Goal: Task Accomplishment & Management: Manage account settings

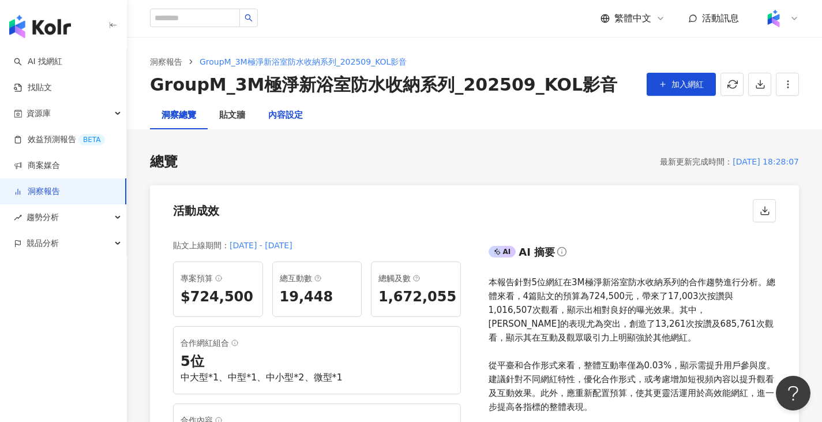
click at [273, 117] on div "內容設定" at bounding box center [285, 115] width 35 height 14
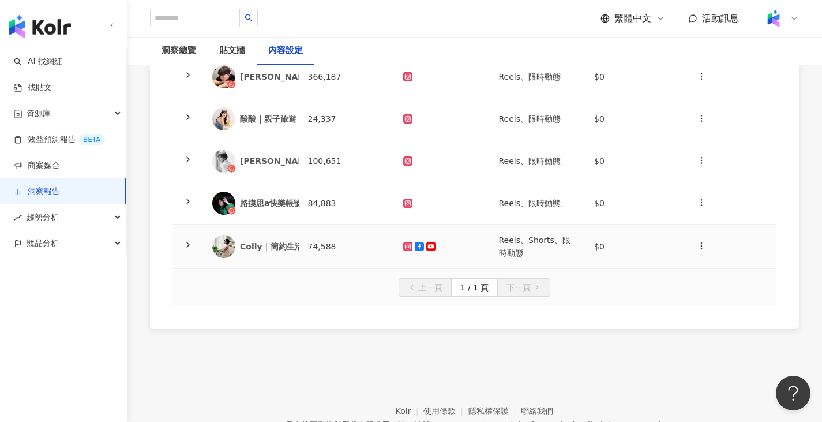
click at [439, 256] on td at bounding box center [442, 247] width 96 height 44
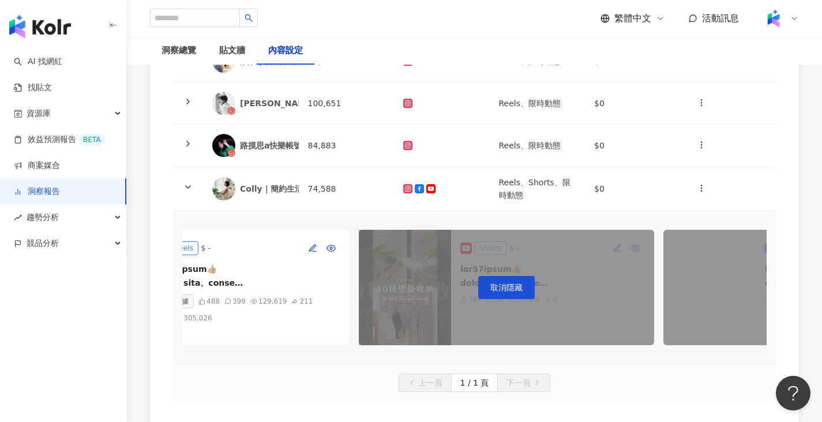
scroll to position [0, 137]
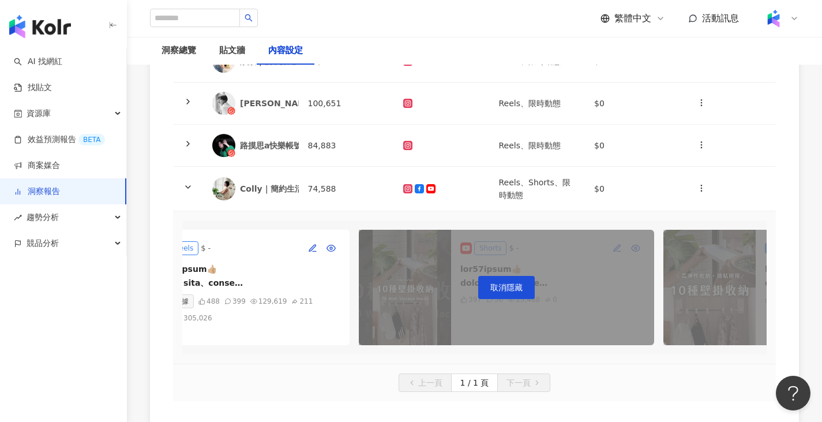
click at [608, 294] on div "取消隱藏" at bounding box center [506, 287] width 295 height 115
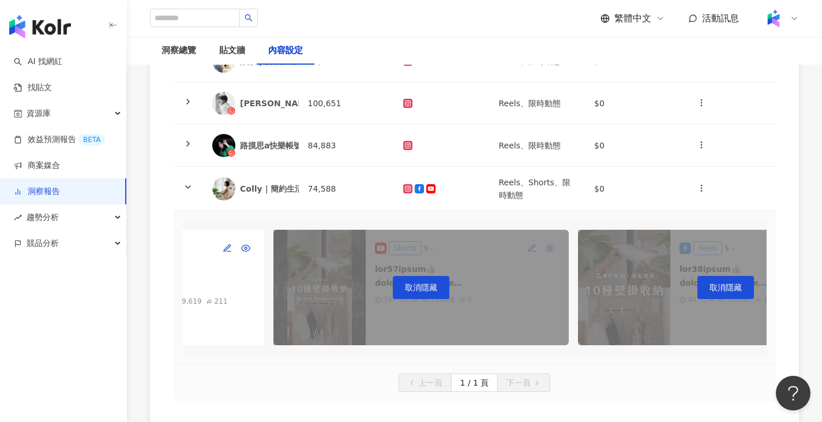
scroll to position [0, 226]
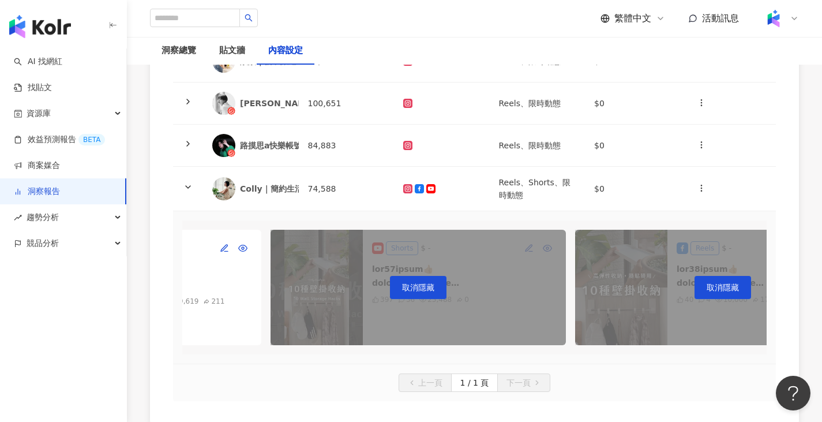
click at [508, 260] on div "取消隱藏" at bounding box center [418, 287] width 295 height 115
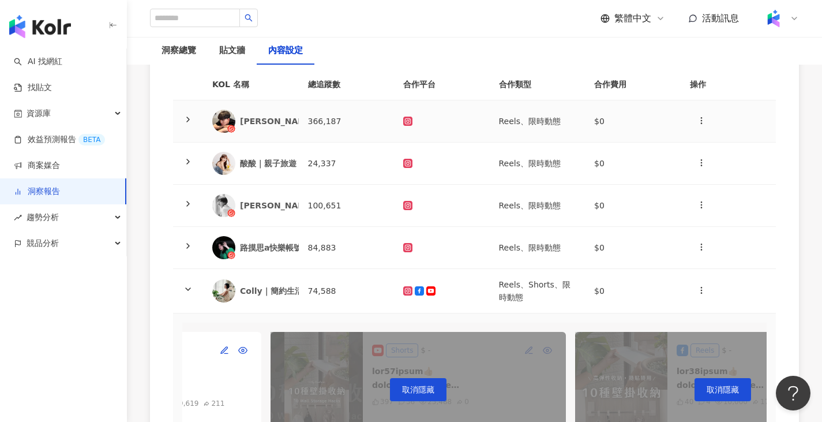
scroll to position [15, 0]
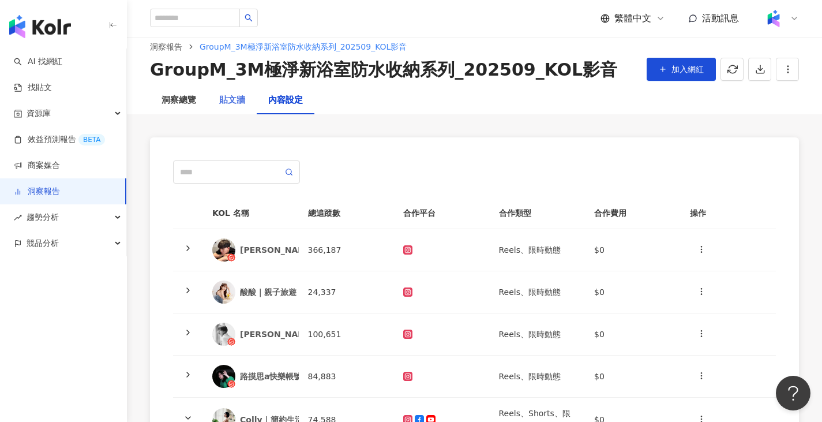
click at [216, 102] on div "貼文牆" at bounding box center [232, 101] width 49 height 28
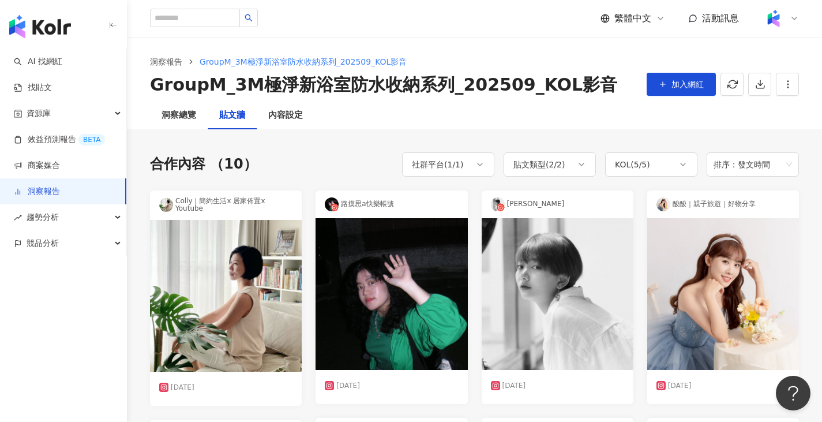
click at [298, 98] on div "洞察報告 GroupM_3M極淨新浴室防水收納系列_202509_KOL影音 GroupM_3M極淨新浴室防水收納系列_202509_KOL影音 加入網紅" at bounding box center [474, 69] width 695 height 65
click at [298, 115] on div "內容設定" at bounding box center [285, 115] width 35 height 14
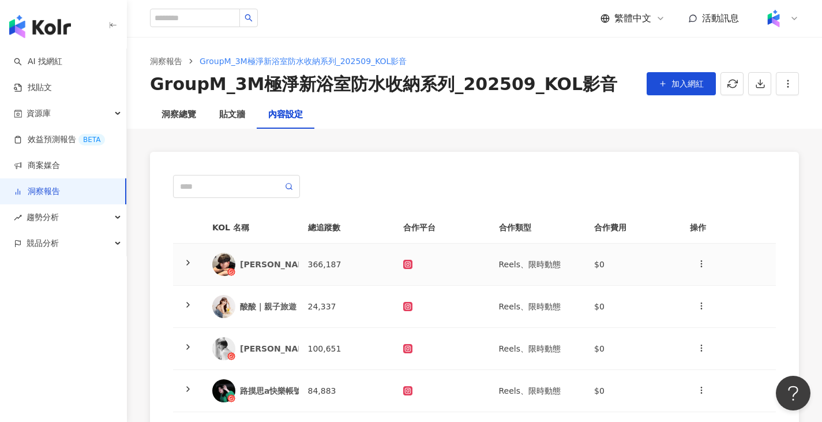
scroll to position [246, 0]
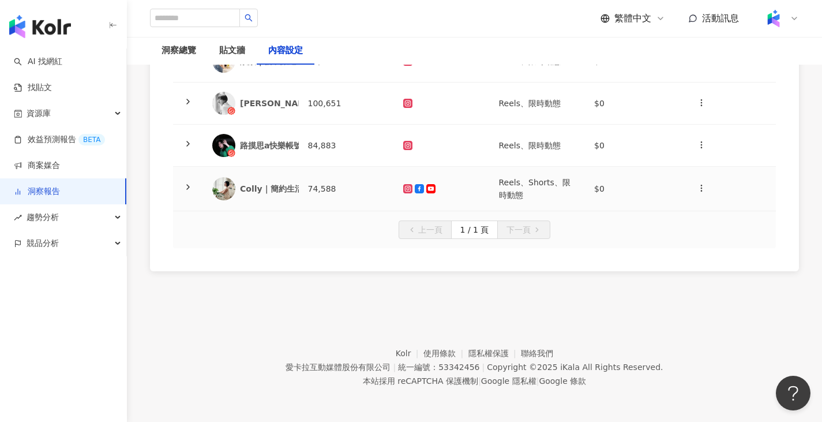
click at [472, 193] on td at bounding box center [442, 189] width 96 height 44
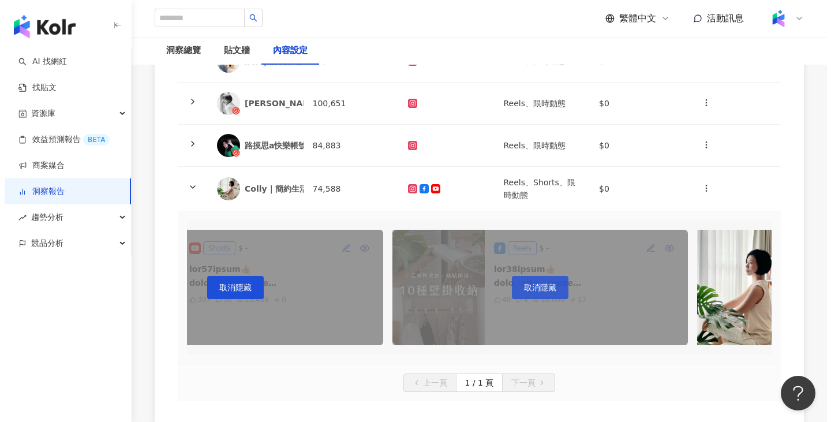
scroll to position [0, 418]
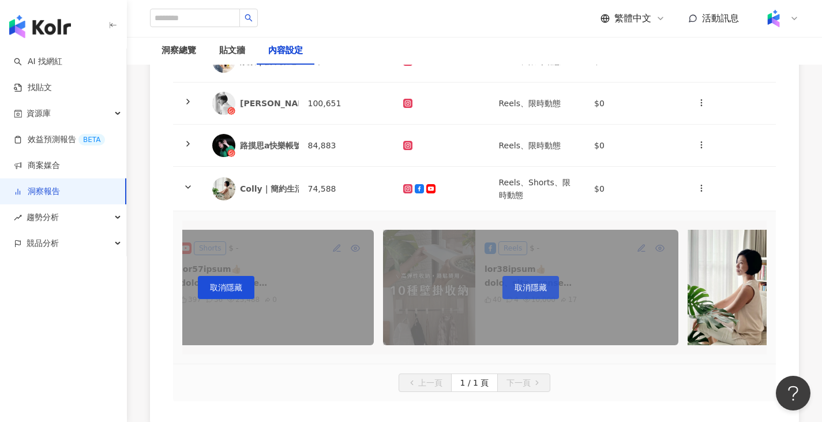
click at [548, 288] on button "取消隱藏" at bounding box center [531, 287] width 57 height 23
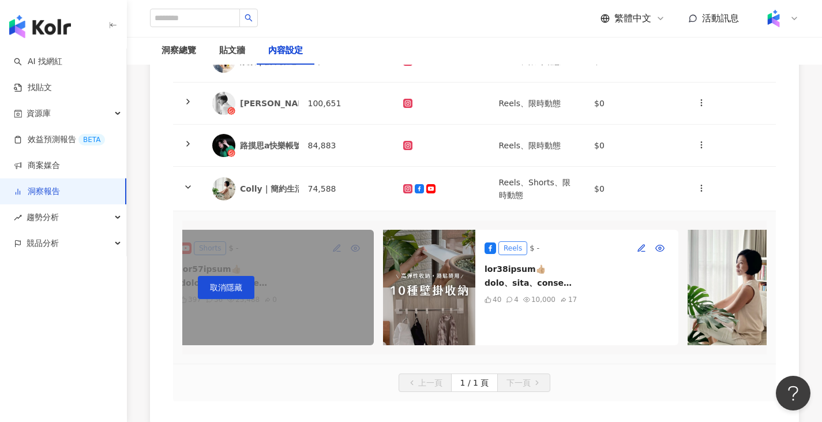
click at [463, 256] on img at bounding box center [429, 287] width 92 height 115
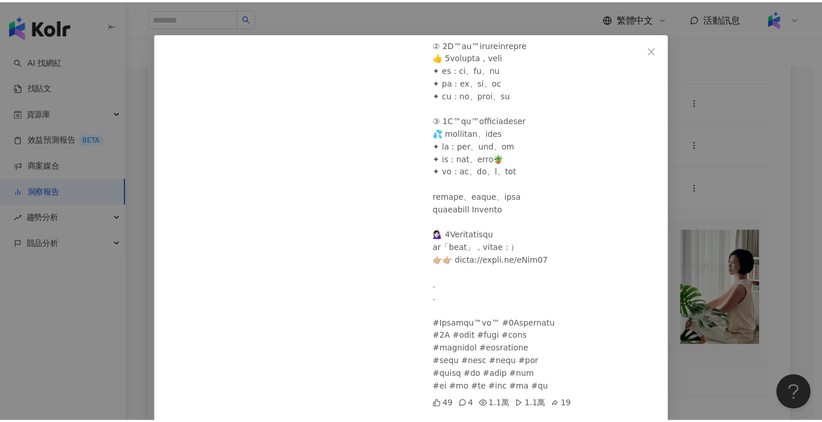
scroll to position [60, 0]
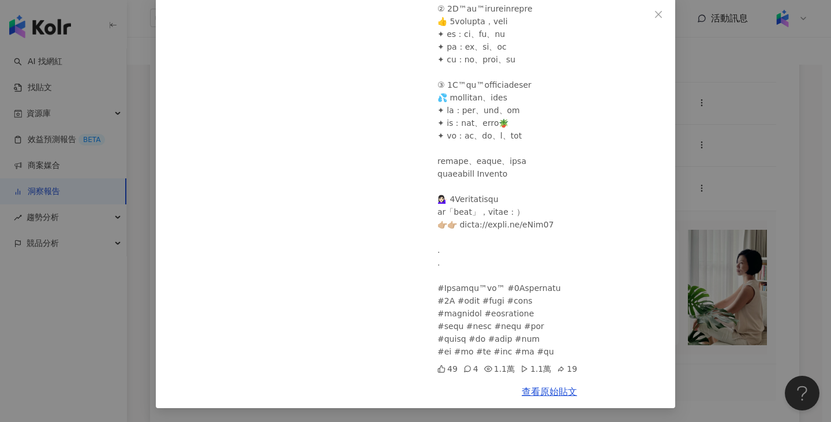
click at [563, 384] on div "查看原始貼文" at bounding box center [550, 391] width 252 height 33
click at [563, 390] on link "查看原始貼文" at bounding box center [549, 391] width 55 height 11
drag, startPoint x: 738, startPoint y: 184, endPoint x: 714, endPoint y: 195, distance: 26.3
click at [739, 185] on div "Colly｜簡約生活x 居家佈置x Youtube [DATE] 49 4 1.1萬 1.1萬 19 查看原始貼文" at bounding box center [415, 211] width 831 height 422
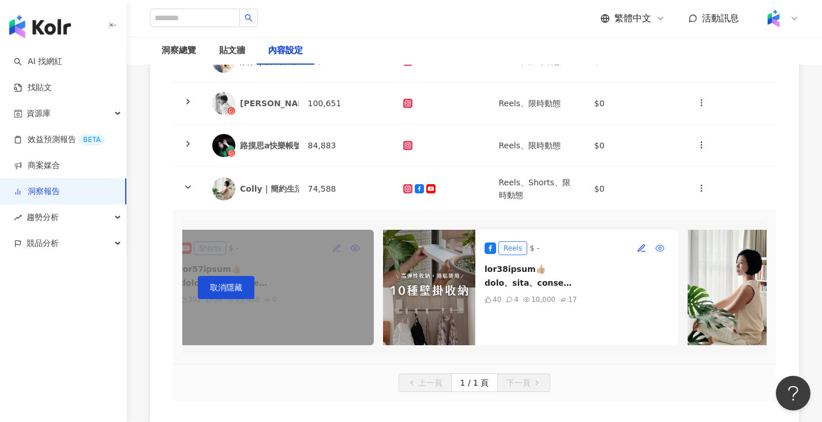
click at [655, 248] on button "button" at bounding box center [660, 248] width 18 height 18
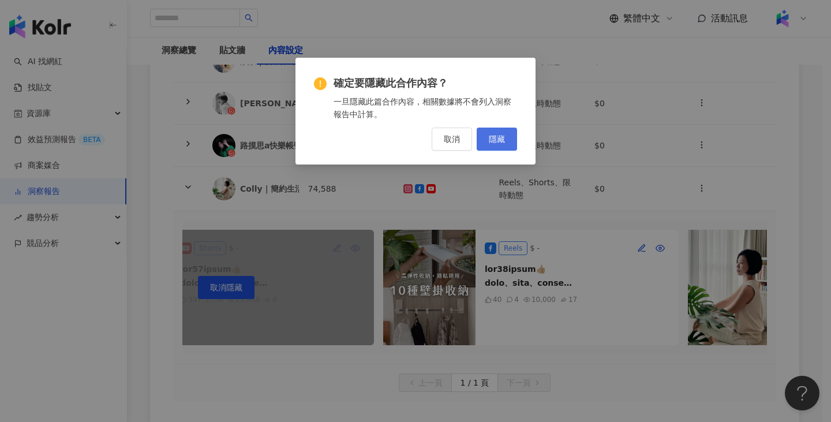
click at [508, 144] on button "隱藏" at bounding box center [497, 139] width 40 height 23
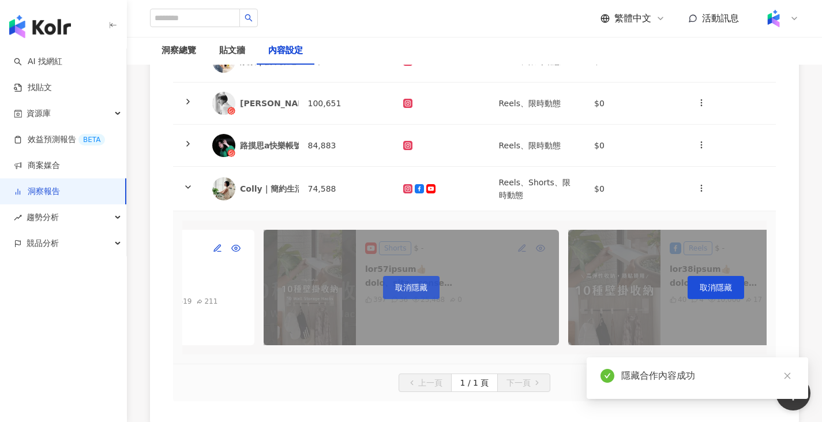
scroll to position [0, 232]
click at [411, 283] on span "取消隱藏" at bounding box center [412, 287] width 32 height 9
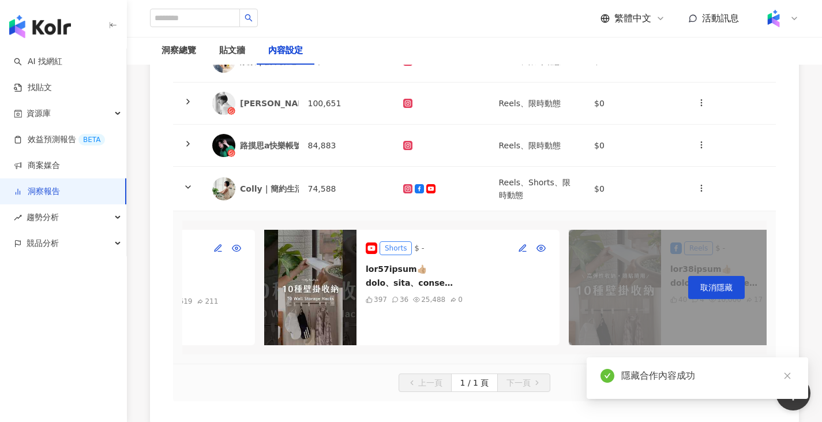
click at [464, 317] on div "Shorts $ - 397 36 25,488 0" at bounding box center [458, 287] width 203 height 115
click at [377, 259] on div "Shorts $ - 397 36 25,488 0" at bounding box center [458, 287] width 203 height 115
click at [315, 262] on img at bounding box center [310, 287] width 92 height 115
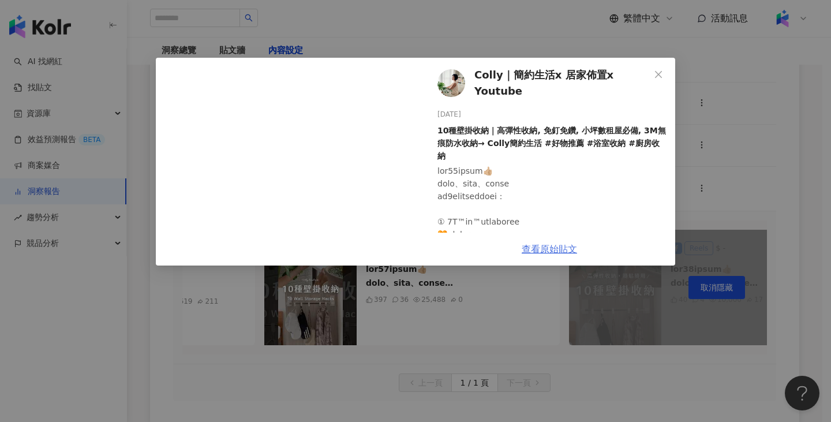
click at [567, 244] on link "查看原始貼文" at bounding box center [549, 249] width 55 height 11
click at [548, 289] on div "Colly｜簡約生活x 居家佈置x Youtube [DATE] 10種壁掛收納｜高彈性收納, 免釘免鑽, 小坪數租屋必備, 3M無痕防水收納→ Colly簡…" at bounding box center [415, 211] width 831 height 422
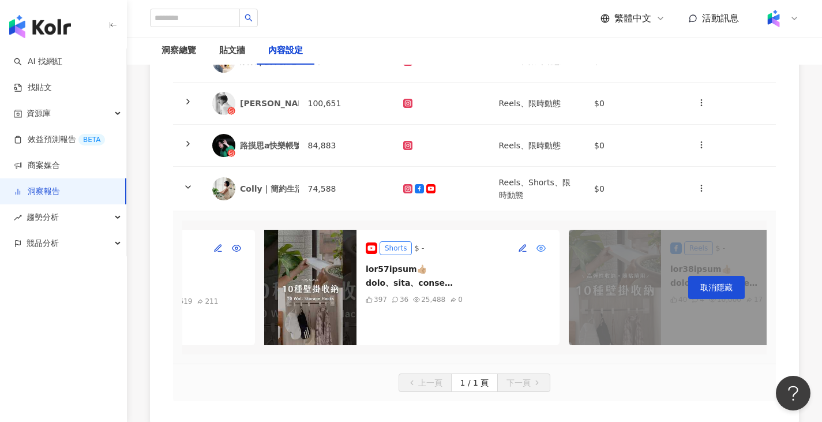
click at [547, 250] on button "button" at bounding box center [541, 248] width 18 height 18
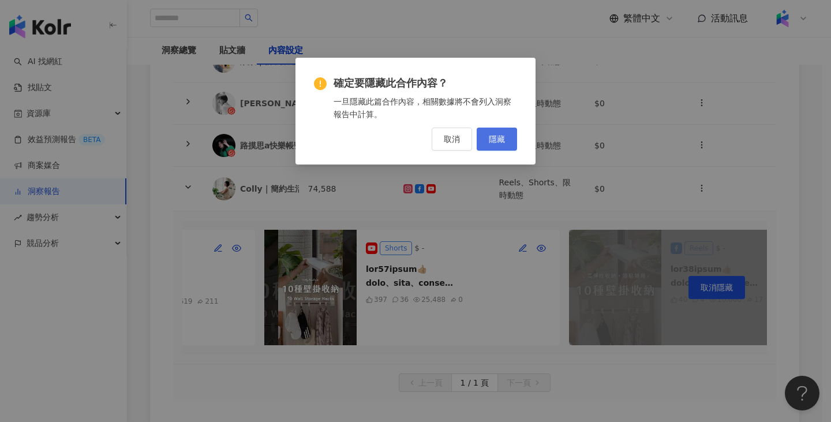
click at [495, 143] on span "隱藏" at bounding box center [497, 138] width 16 height 9
